Goal: Information Seeking & Learning: Learn about a topic

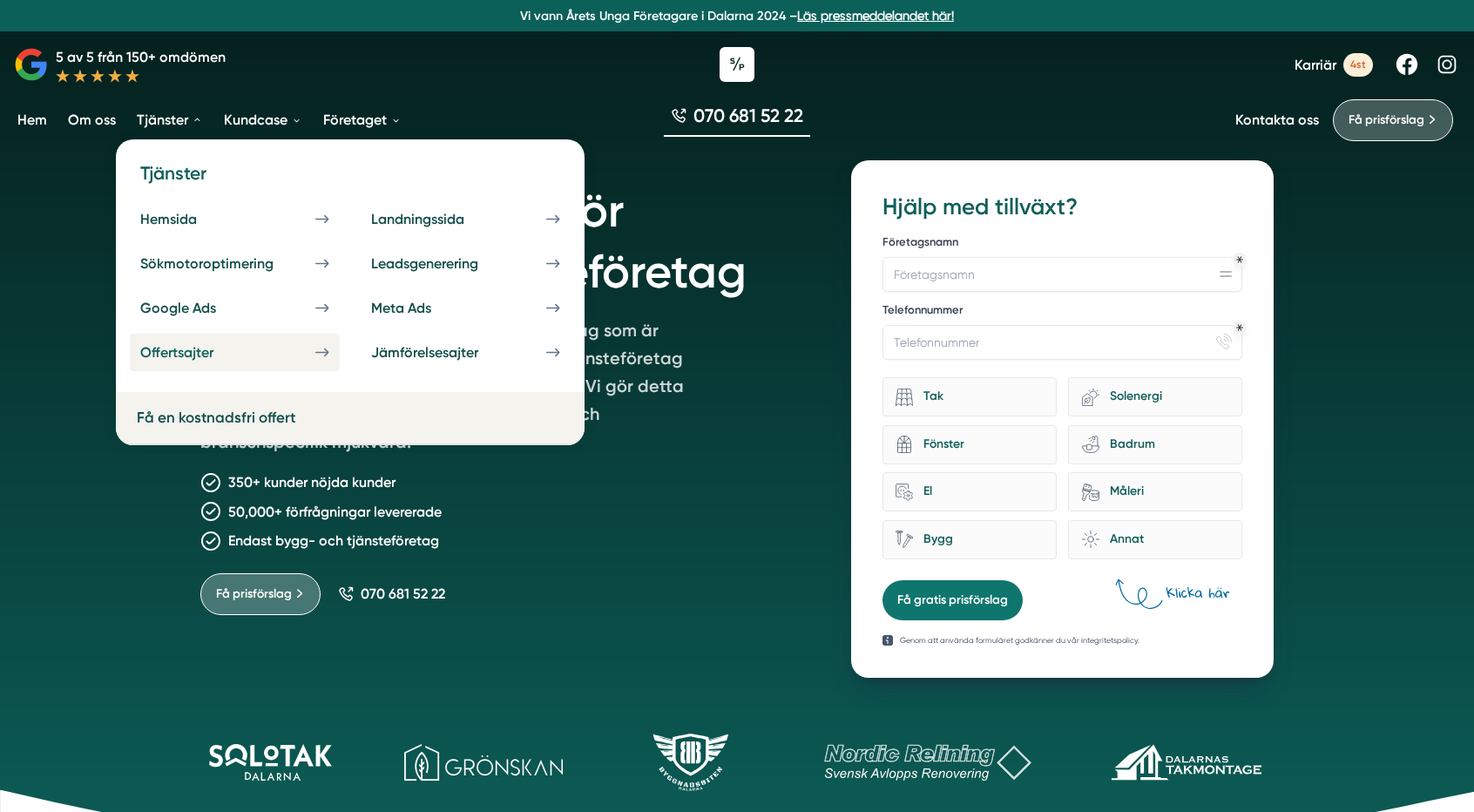
click at [237, 353] on div "Offertsajter" at bounding box center [197, 353] width 115 height 17
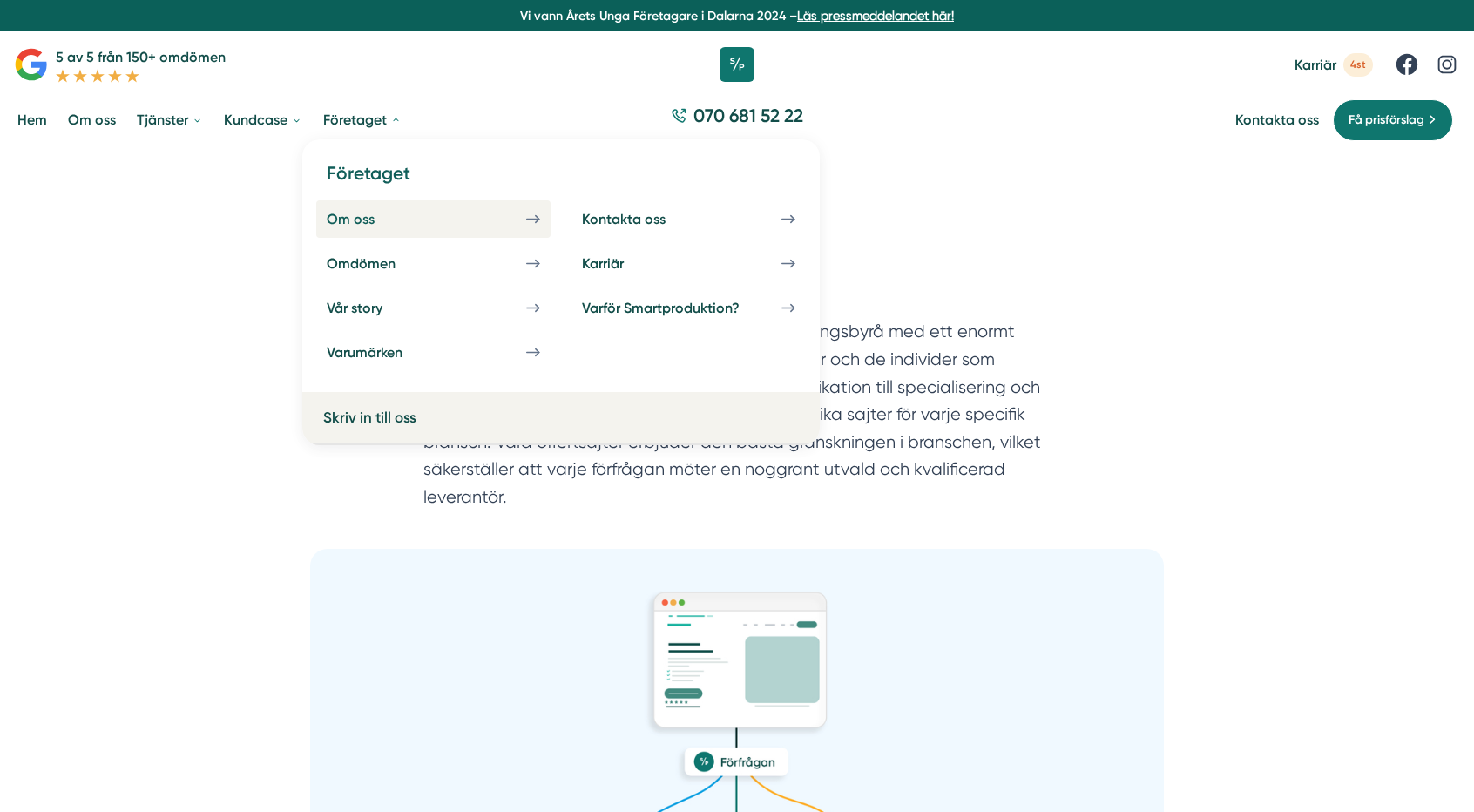
click at [365, 209] on link "Om oss" at bounding box center [434, 219] width 235 height 37
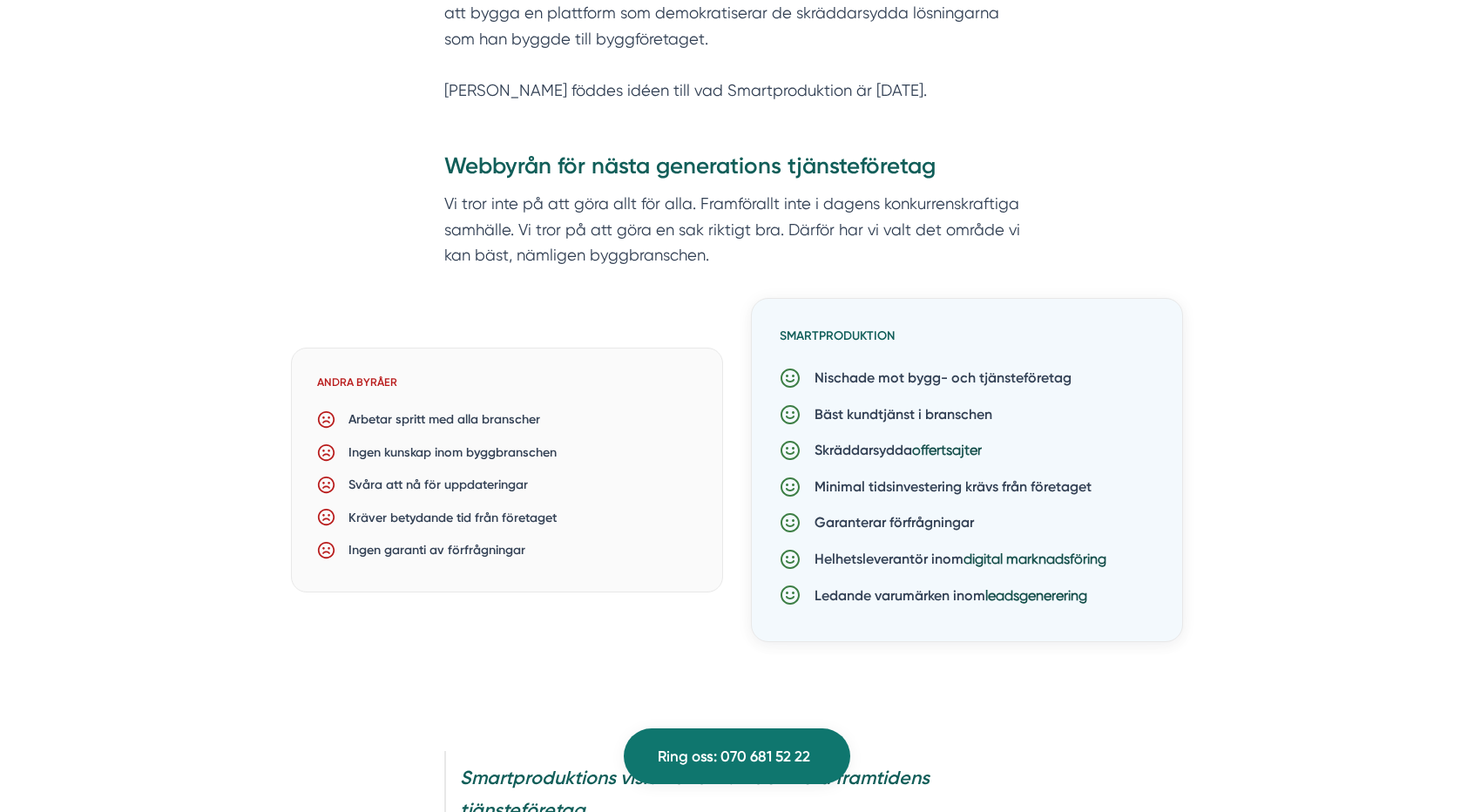
scroll to position [1197, 0]
click at [481, 413] on p "Arbetar spritt med alla branscher" at bounding box center [437, 419] width 204 height 20
click at [460, 426] on p "Arbetar spritt med alla branscher" at bounding box center [437, 419] width 204 height 20
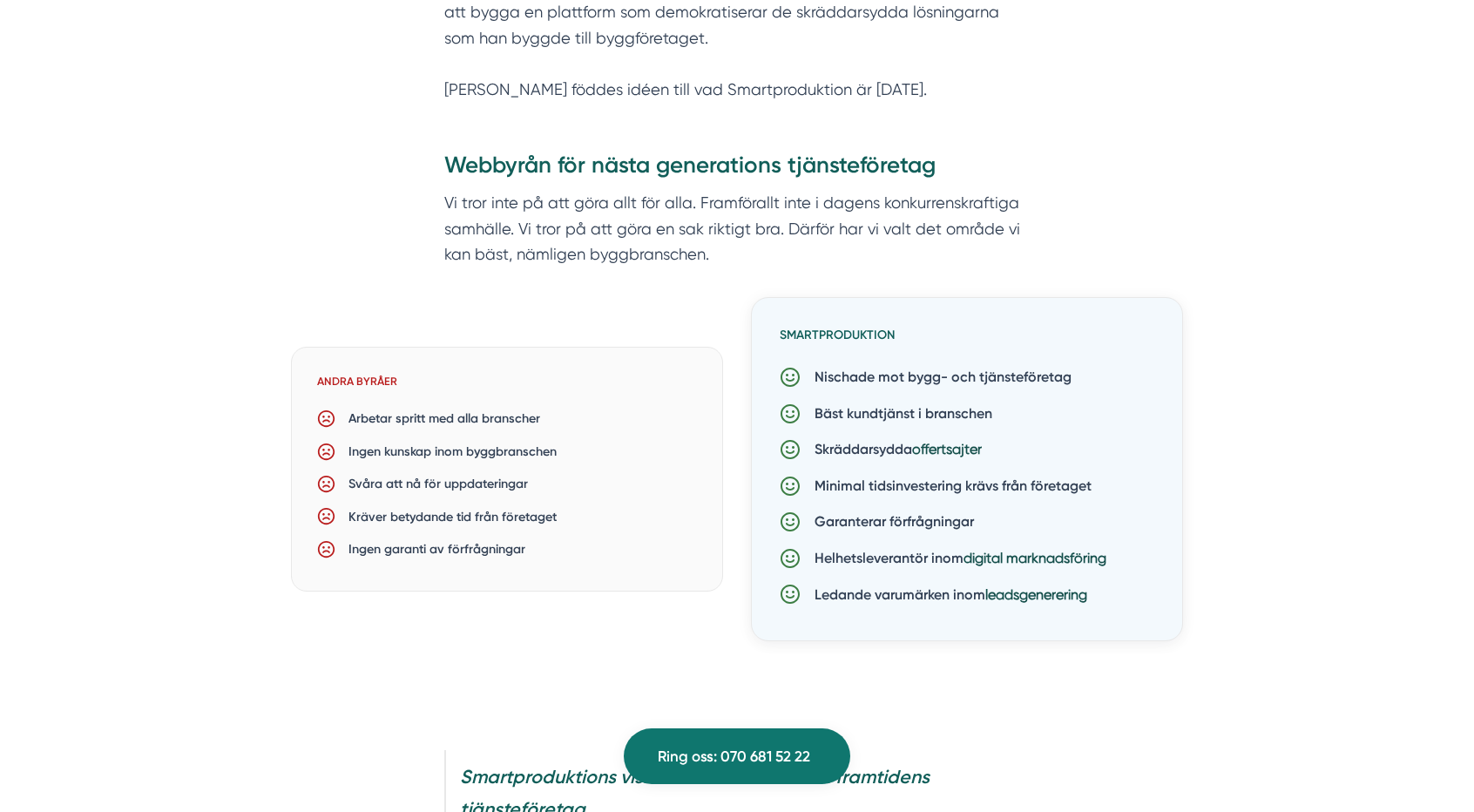
click at [460, 426] on p "Arbetar spritt med alla branscher" at bounding box center [437, 419] width 204 height 20
click at [448, 440] on div "Ingen kunskap inom byggbranschen" at bounding box center [507, 452] width 380 height 33
click at [458, 463] on div "Ingen kunskap inom byggbranschen" at bounding box center [507, 452] width 380 height 33
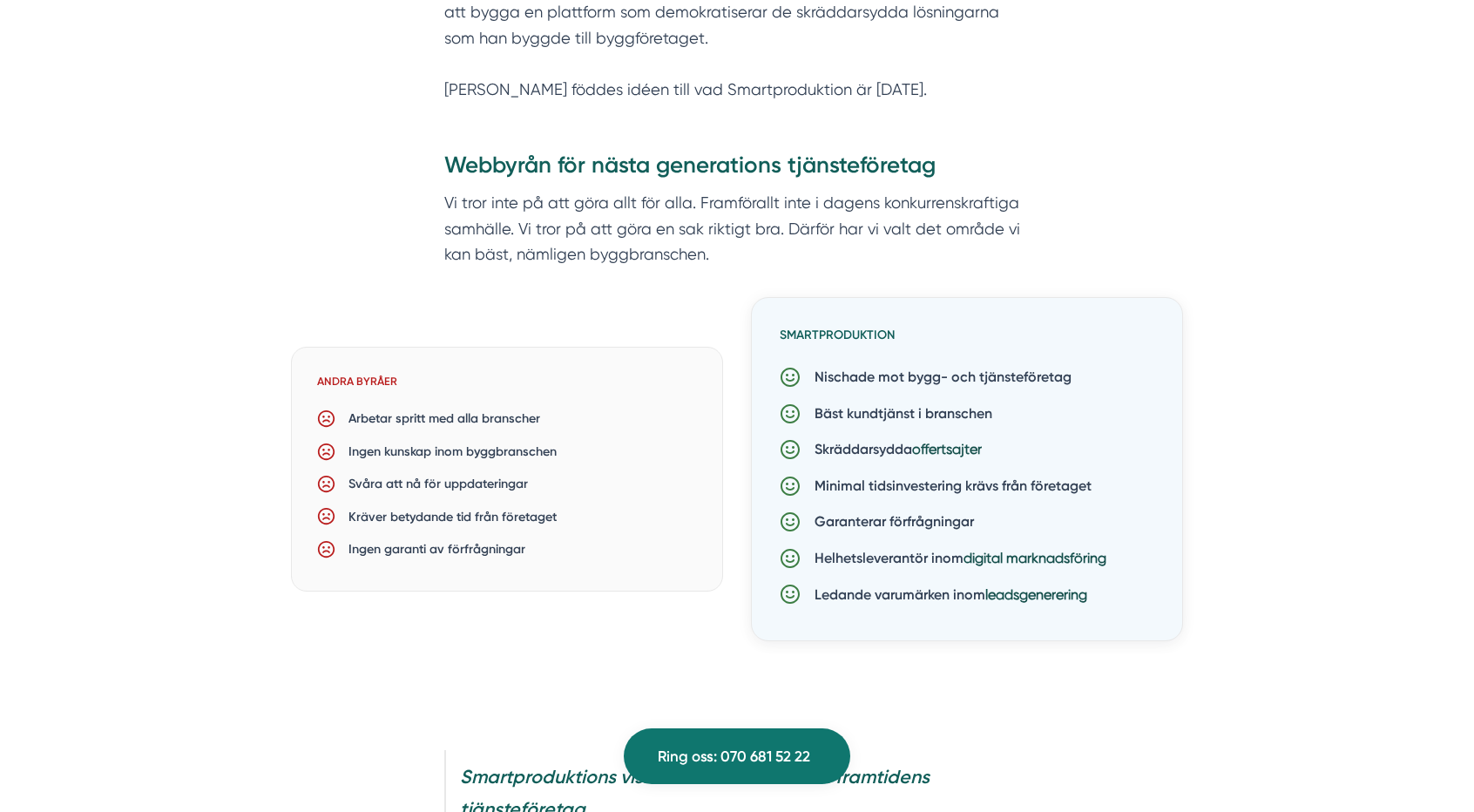
click at [458, 463] on div "Ingen kunskap inom byggbranschen" at bounding box center [507, 452] width 380 height 33
click at [447, 485] on p "Svåra att nå för uppdateringar" at bounding box center [431, 484] width 192 height 20
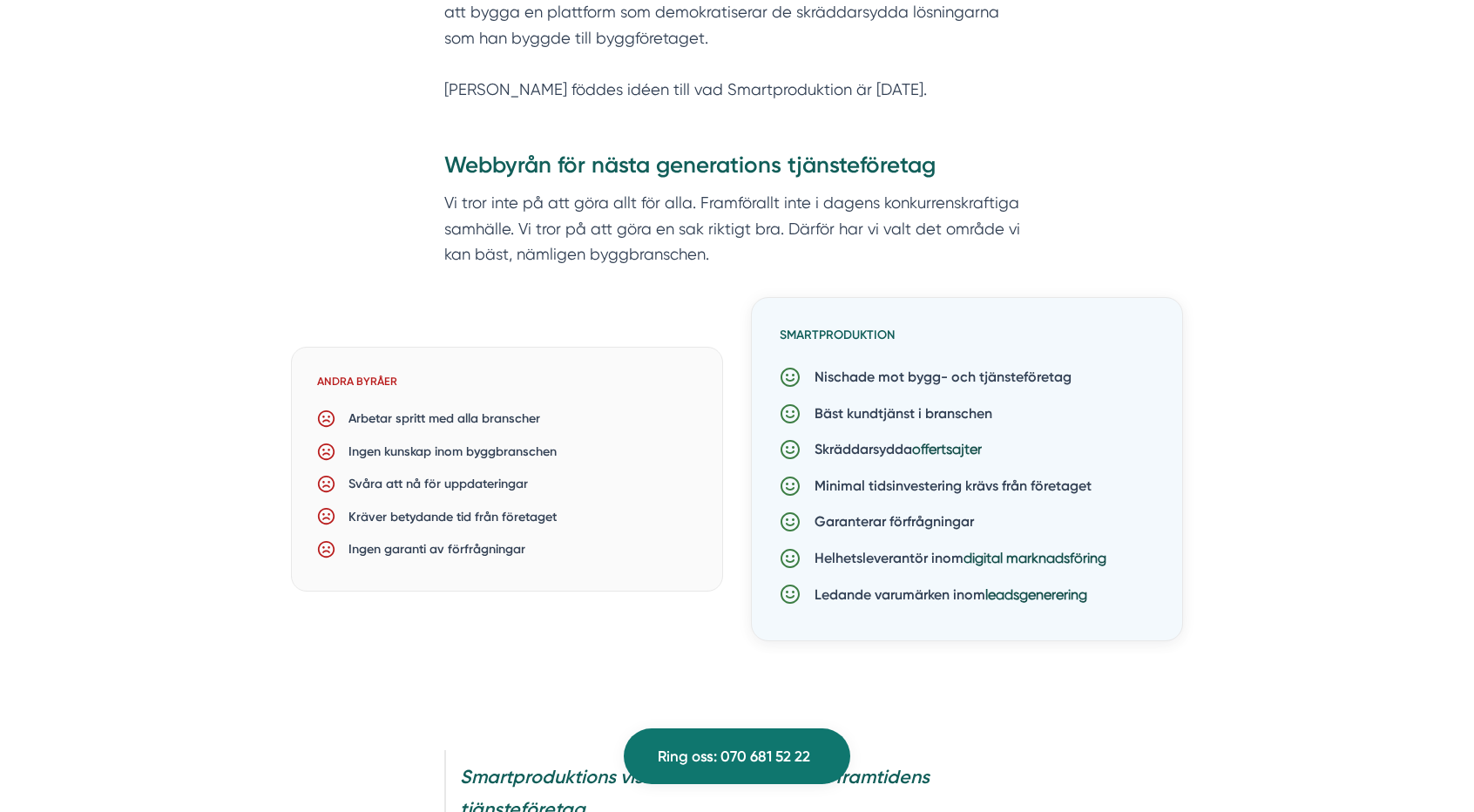
click at [446, 515] on p "Kräver betydande tid från företaget" at bounding box center [445, 517] width 221 height 20
click at [442, 551] on p "Ingen garanti av förfrågningar" at bounding box center [429, 549] width 189 height 20
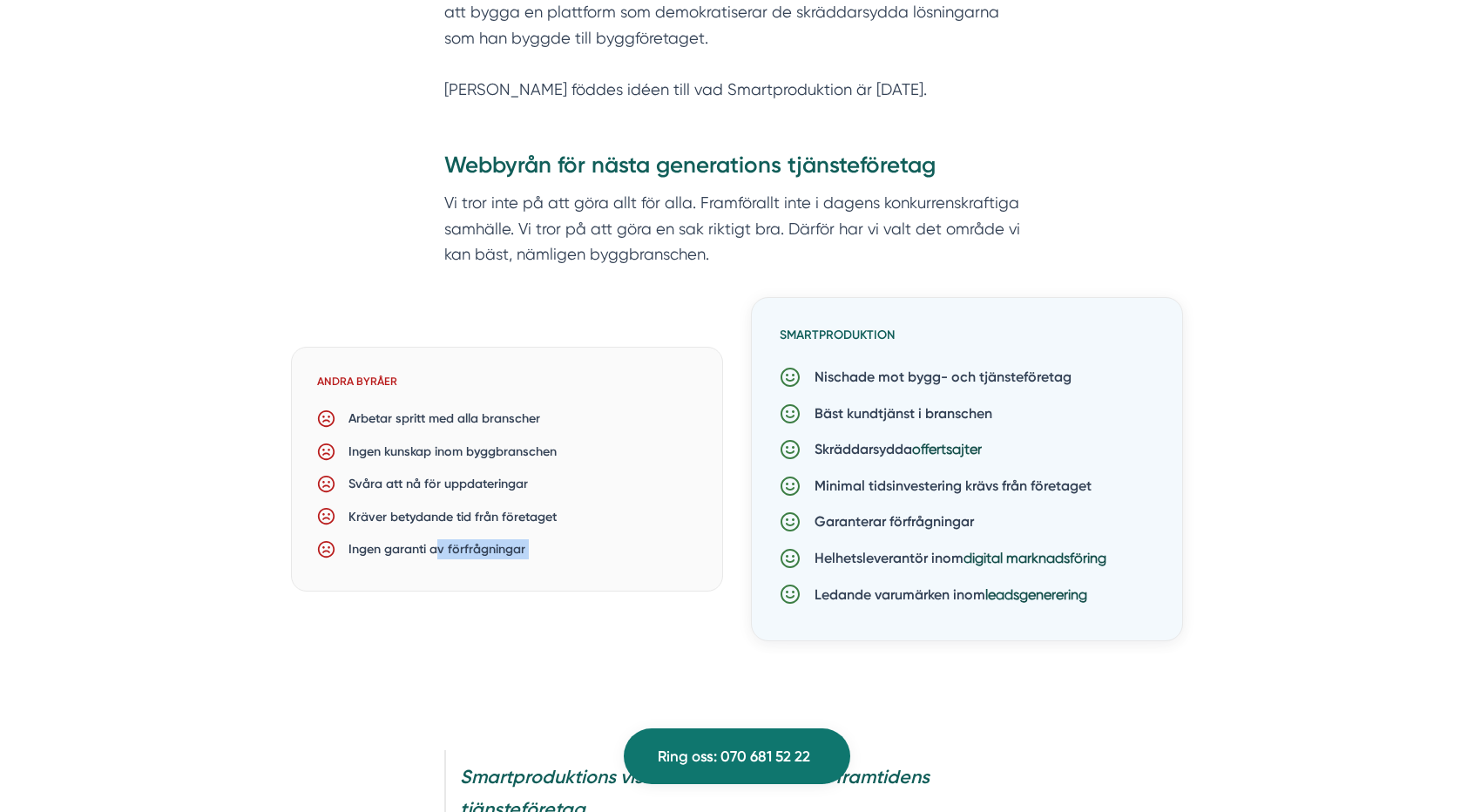
click at [442, 551] on p "Ingen garanti av förfrågningar" at bounding box center [429, 549] width 189 height 20
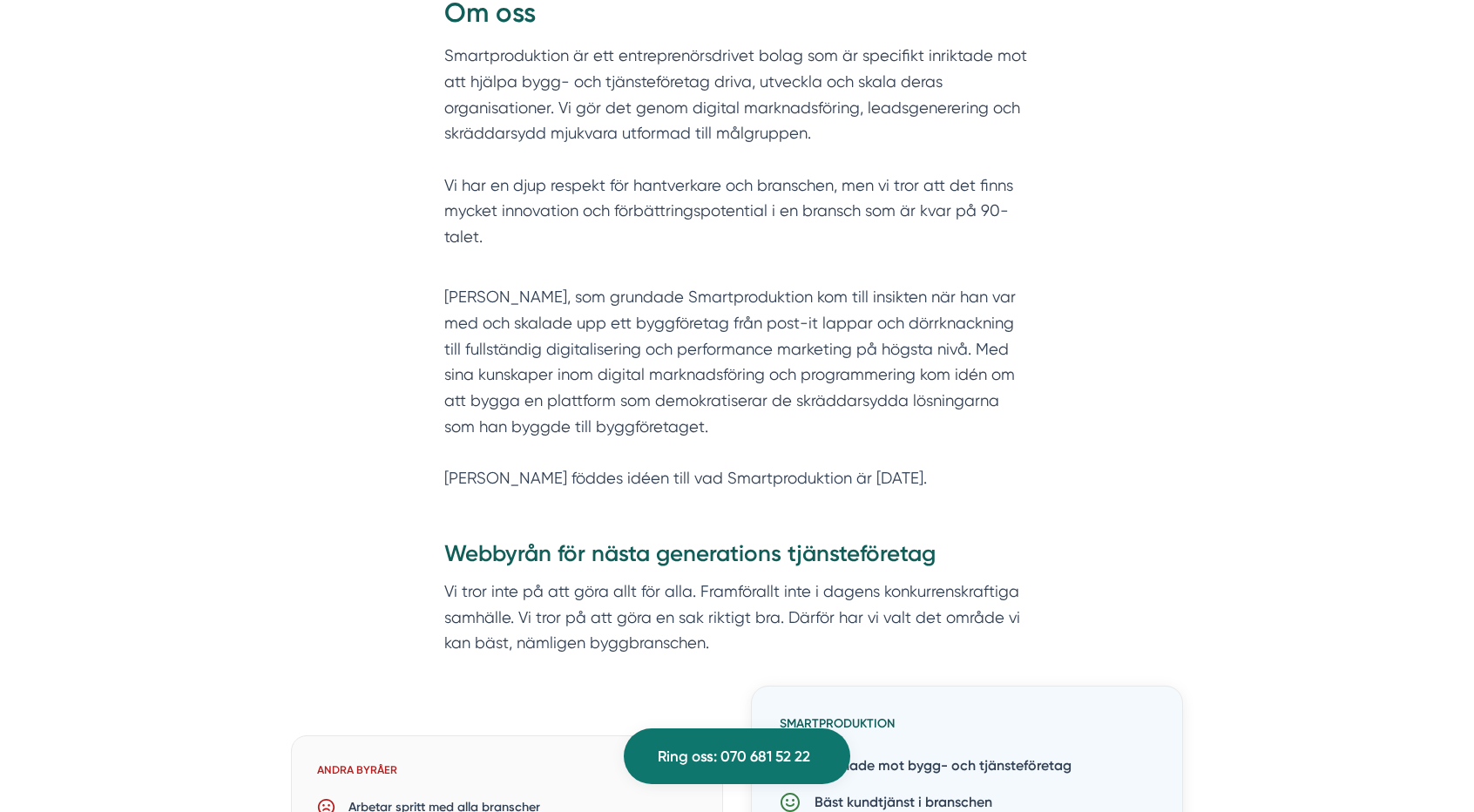
scroll to position [0, 0]
